Goal: Navigation & Orientation: Find specific page/section

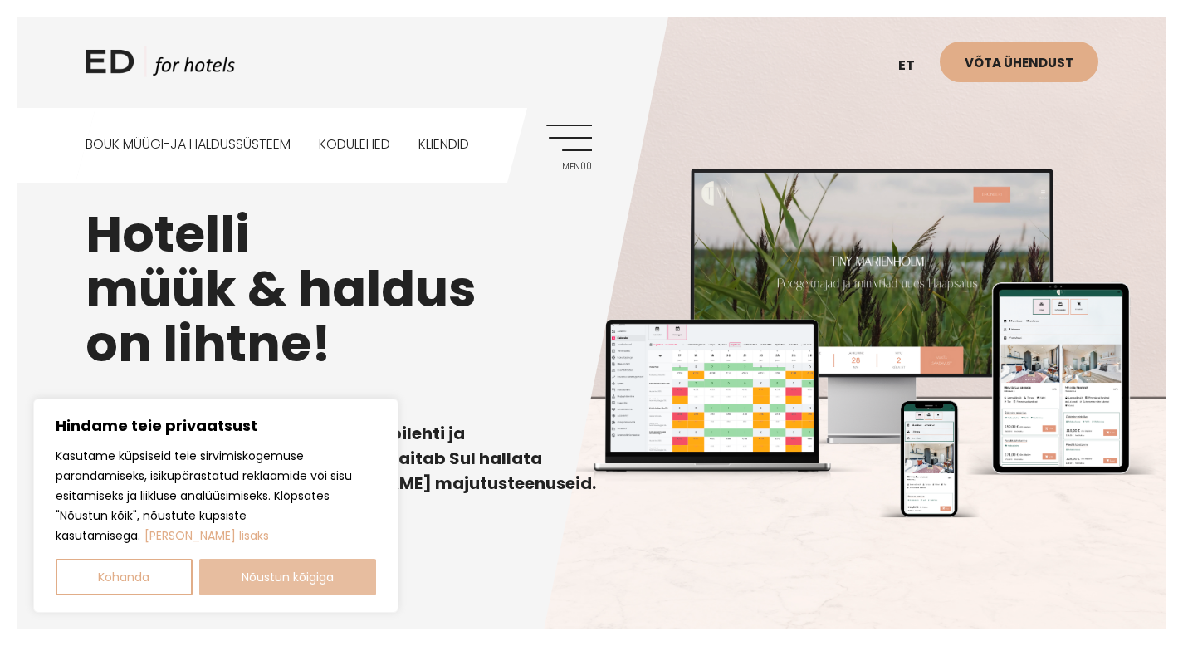
click at [306, 588] on button "Nõustun kõigiga" at bounding box center [288, 577] width 178 height 37
checkbox input "true"
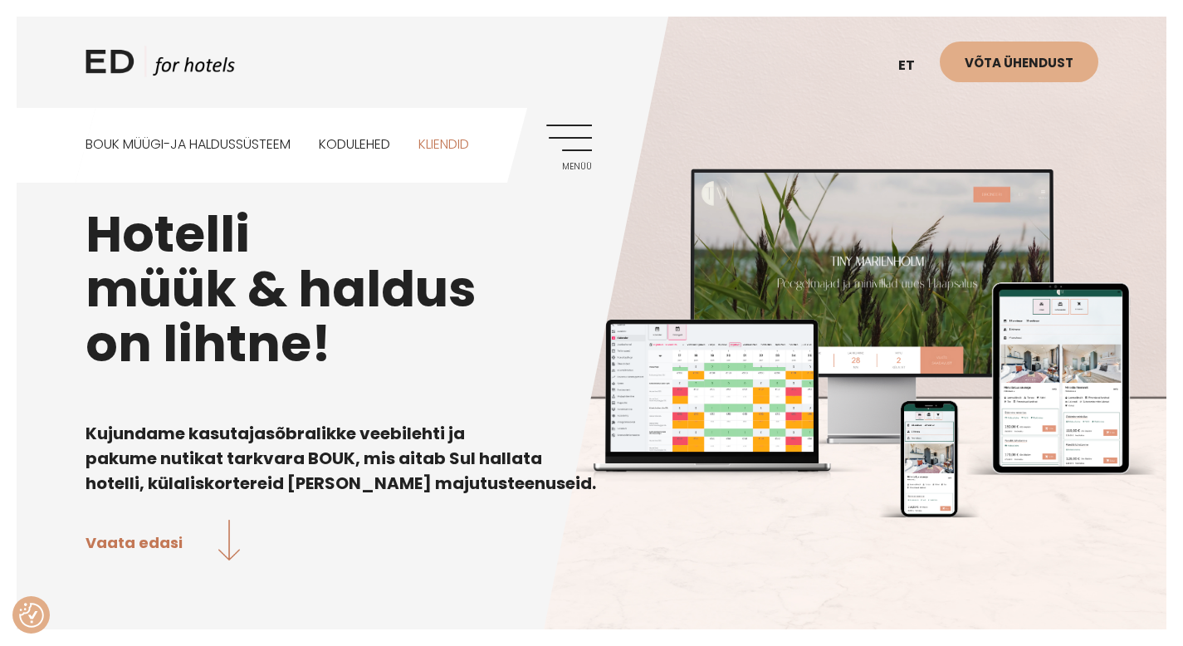
click at [460, 147] on link "Kliendid" at bounding box center [443, 145] width 51 height 74
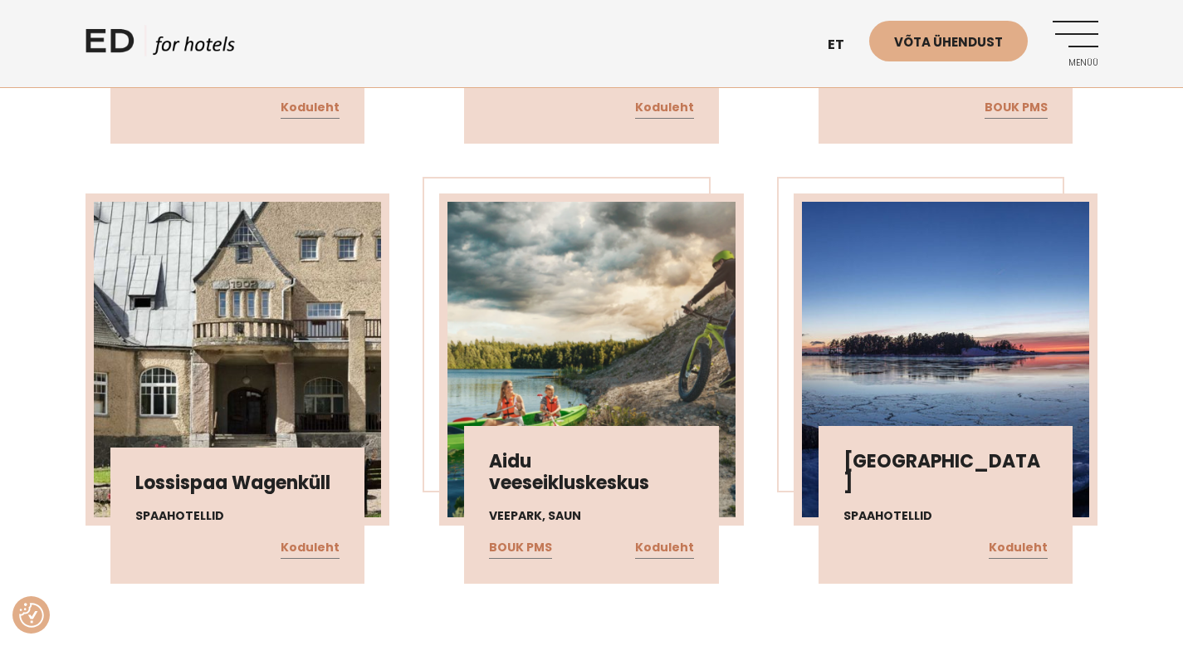
scroll to position [14966, 0]
